Goal: Information Seeking & Learning: Learn about a topic

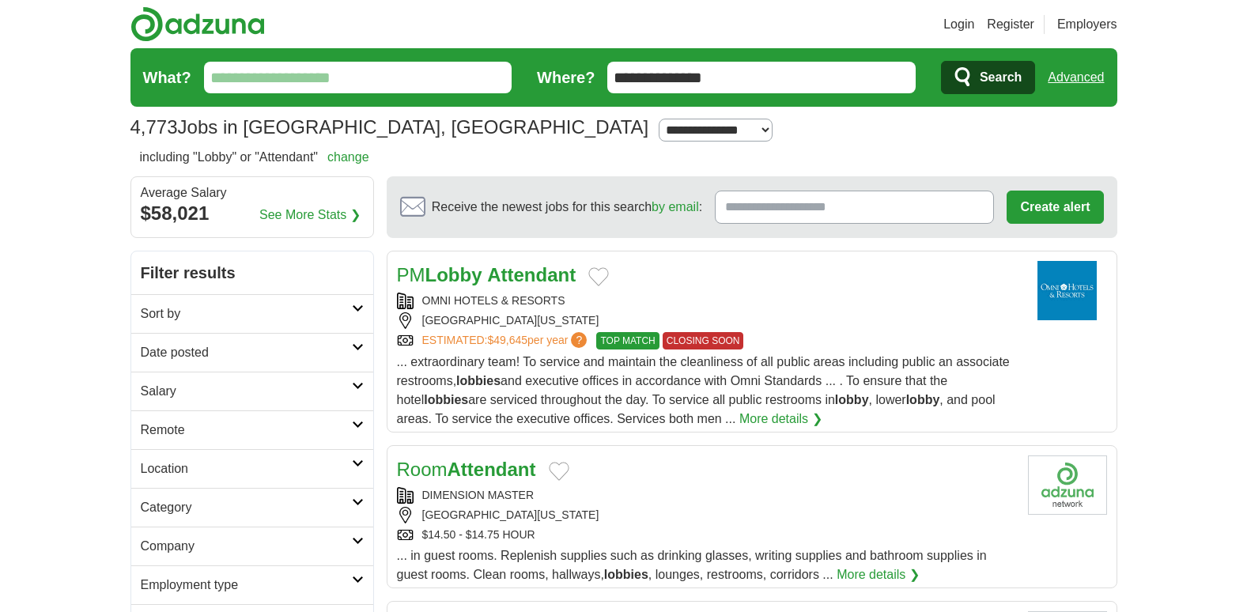
click at [282, 78] on input "What?" at bounding box center [358, 78] width 308 height 32
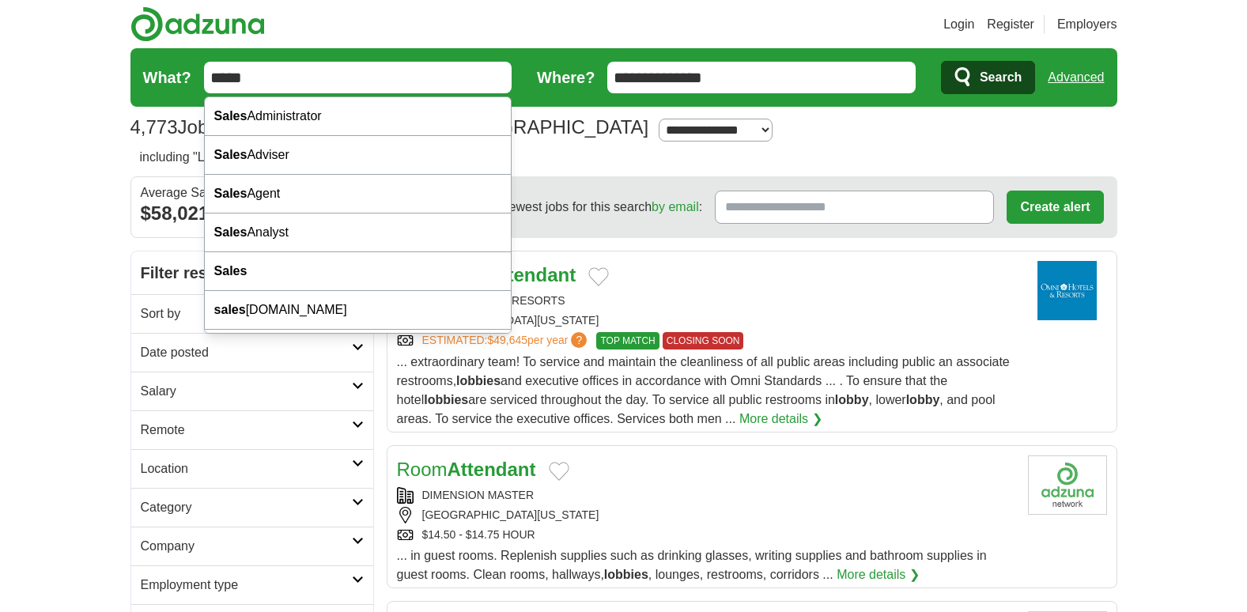
type input "*****"
click at [1000, 69] on span "Search" at bounding box center [1001, 78] width 42 height 32
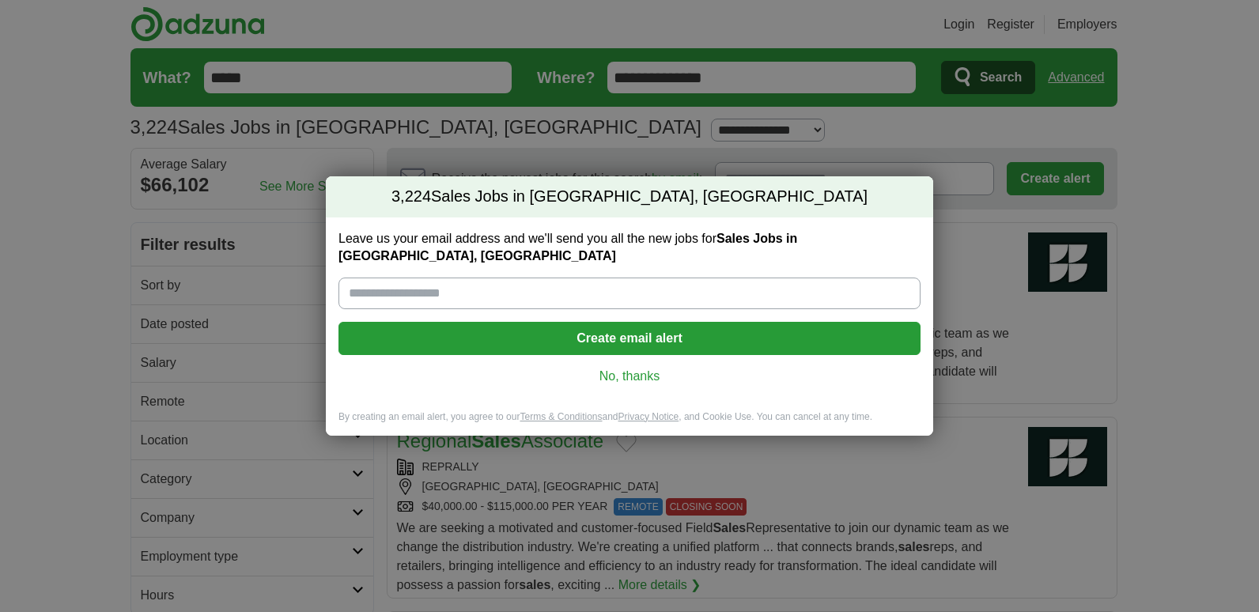
click at [638, 368] on link "No, thanks" at bounding box center [629, 376] width 557 height 17
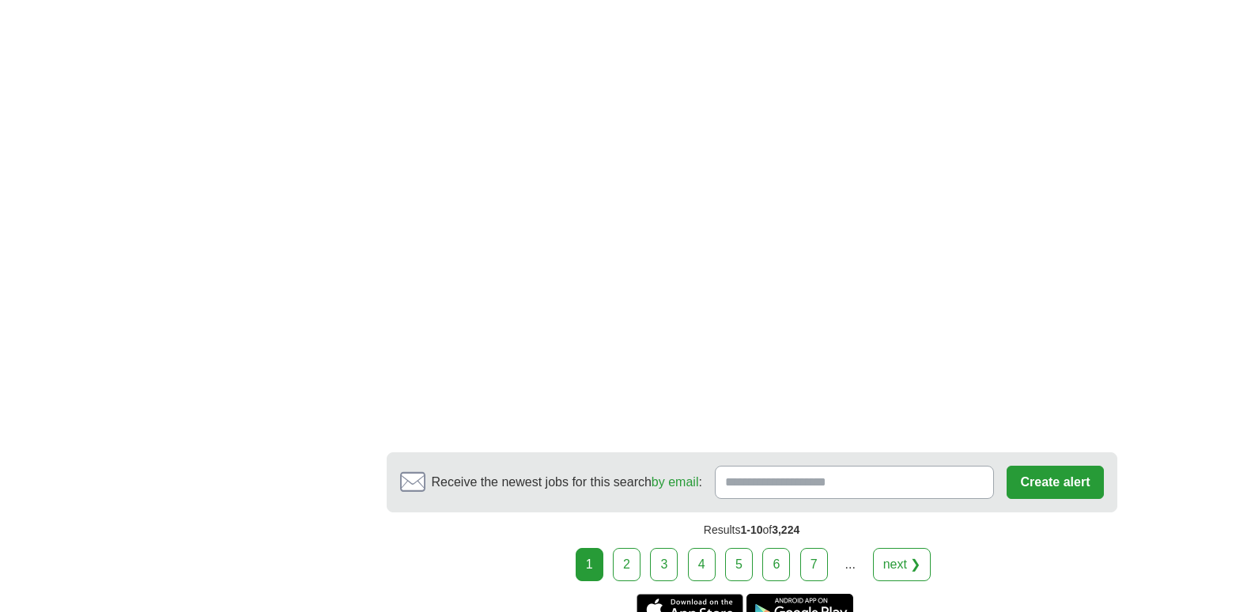
scroll to position [2648, 0]
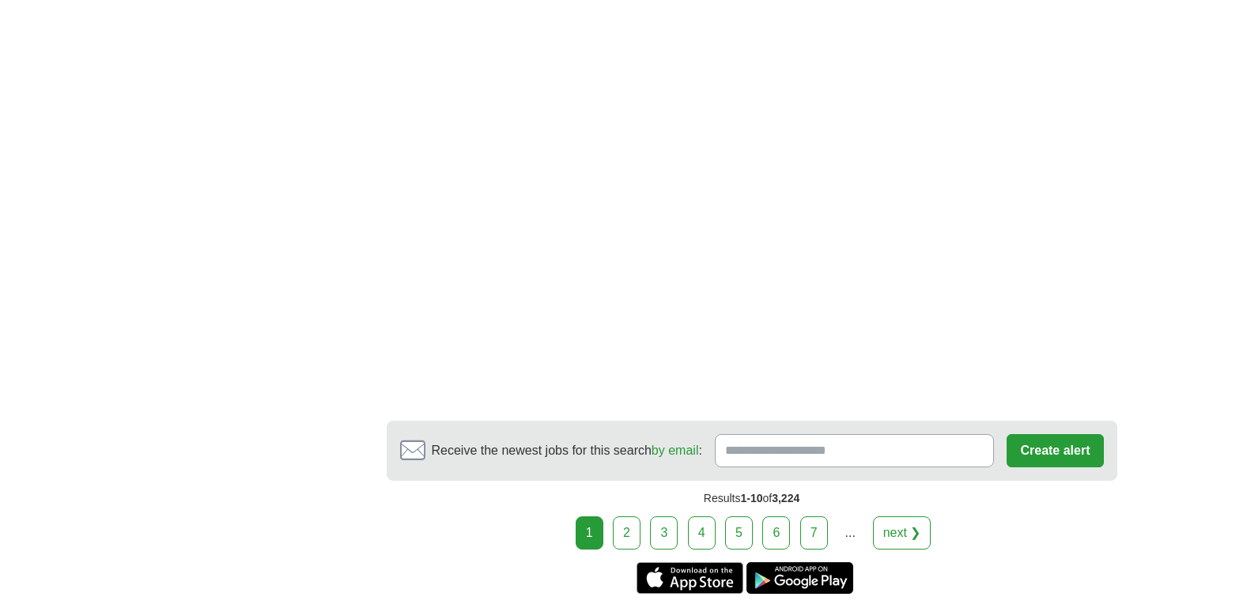
click at [902, 516] on link "next ❯" at bounding box center [902, 532] width 59 height 33
